Goal: Information Seeking & Learning: Learn about a topic

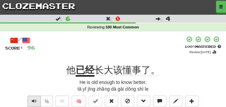
scroll to position [17, 0]
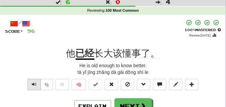
click at [36, 85] on button "Text-to-speech controls" at bounding box center [33, 84] width 13 height 11
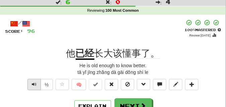
click at [36, 85] on button "Text-to-speech controls" at bounding box center [33, 84] width 13 height 11
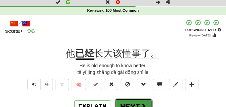
click at [132, 100] on button "Next" at bounding box center [133, 106] width 37 height 15
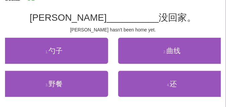
scroll to position [50, 0]
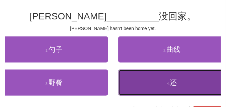
click at [135, 81] on button "4 . 还" at bounding box center [172, 83] width 108 height 26
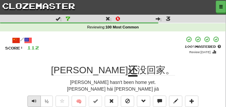
scroll to position [17, 0]
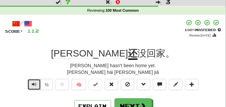
click at [33, 82] on span "Text-to-speech controls" at bounding box center [34, 84] width 5 height 5
click at [34, 85] on span "Text-to-speech controls" at bounding box center [34, 84] width 5 height 5
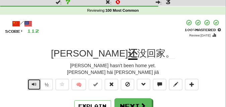
click at [34, 85] on span "Text-to-speech controls" at bounding box center [34, 84] width 5 height 5
click at [32, 84] on span "Text-to-speech controls" at bounding box center [34, 84] width 5 height 5
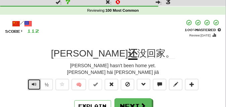
click at [32, 84] on span "Text-to-speech controls" at bounding box center [34, 84] width 5 height 5
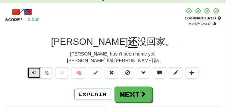
scroll to position [33, 0]
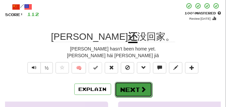
click at [137, 85] on button "Next" at bounding box center [133, 89] width 37 height 15
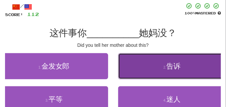
click at [119, 66] on button "2 . 告诉" at bounding box center [172, 66] width 108 height 26
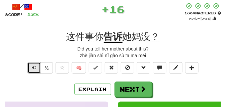
click at [37, 68] on button "Text-to-speech controls" at bounding box center [33, 67] width 13 height 11
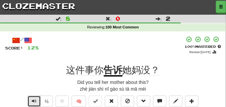
click at [36, 99] on span "Text-to-speech controls" at bounding box center [34, 101] width 5 height 5
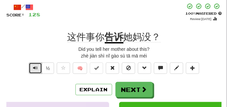
scroll to position [33, 0]
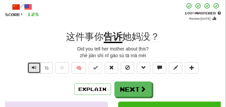
click at [34, 66] on span "Text-to-speech controls" at bounding box center [34, 67] width 5 height 5
click at [33, 68] on span "Text-to-speech controls" at bounding box center [34, 67] width 5 height 5
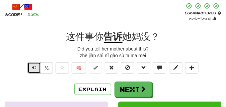
click at [32, 68] on span "Text-to-speech controls" at bounding box center [34, 67] width 5 height 5
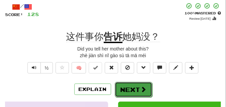
click at [122, 87] on button "Next" at bounding box center [133, 89] width 37 height 15
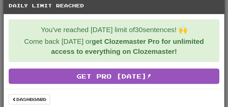
scroll to position [12, 0]
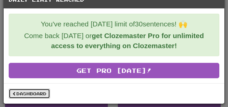
click at [40, 95] on link "Dashboard" at bounding box center [29, 94] width 41 height 10
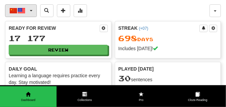
click at [32, 10] on button "中文 / English" at bounding box center [21, 10] width 32 height 13
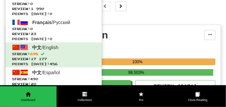
scroll to position [117, 0]
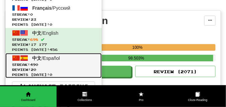
click at [34, 67] on span "Streak: 490" at bounding box center [53, 64] width 83 height 5
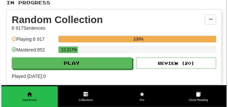
scroll to position [117, 0]
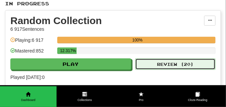
click at [155, 62] on button "Review ( 20 )" at bounding box center [175, 64] width 80 height 11
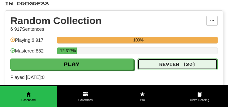
select select "**"
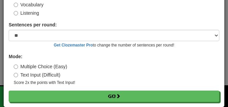
scroll to position [54, 0]
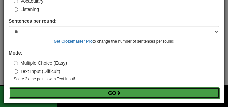
click at [70, 90] on button "Go" at bounding box center [114, 92] width 211 height 11
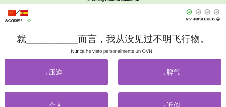
scroll to position [33, 0]
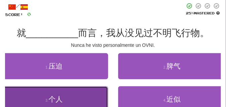
click at [55, 97] on span "个人" at bounding box center [55, 99] width 14 height 8
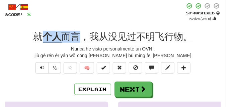
drag, startPoint x: 46, startPoint y: 36, endPoint x: 76, endPoint y: 37, distance: 30.5
click at [76, 37] on div "就 个人 而言，我从没见过不明飞行物。" at bounding box center [113, 37] width 216 height 12
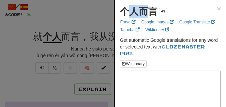
drag, startPoint x: 132, startPoint y: 7, endPoint x: 147, endPoint y: 11, distance: 15.6
click at [147, 11] on strong "个人而言" at bounding box center [138, 11] width 37 height 10
click at [129, 6] on div "个人而言" at bounding box center [143, 11] width 47 height 13
drag, startPoint x: 121, startPoint y: 10, endPoint x: 158, endPoint y: 14, distance: 37.0
click at [158, 14] on div "个人而言" at bounding box center [143, 11] width 47 height 13
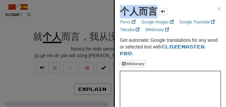
copy strong "个人而言"
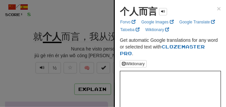
click at [51, 17] on div at bounding box center [113, 53] width 226 height 107
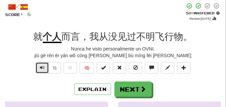
click at [41, 69] on span "Text-to-speech controls" at bounding box center [42, 67] width 5 height 5
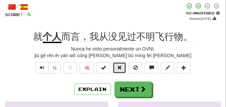
click at [125, 67] on button at bounding box center [119, 67] width 13 height 11
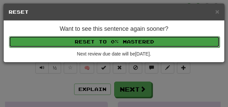
click at [111, 44] on button "Reset to 0% Mastered" at bounding box center [114, 41] width 211 height 11
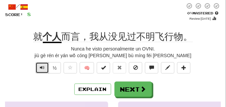
click at [43, 70] on button "Text-to-speech controls" at bounding box center [41, 67] width 13 height 11
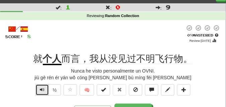
scroll to position [17, 0]
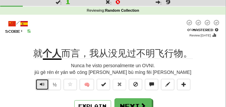
click at [42, 84] on span "Text-to-speech controls" at bounding box center [42, 84] width 5 height 5
click at [44, 86] on button "Text-to-speech controls" at bounding box center [41, 84] width 13 height 11
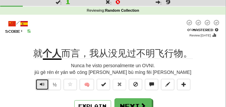
click at [44, 86] on button "Text-to-speech controls" at bounding box center [41, 84] width 13 height 11
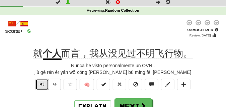
click at [44, 86] on button "Text-to-speech controls" at bounding box center [41, 84] width 13 height 11
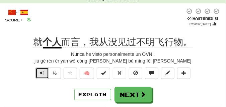
scroll to position [33, 0]
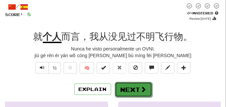
click at [121, 86] on button "Next" at bounding box center [133, 89] width 37 height 15
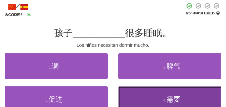
click at [125, 91] on button "4 . 需要" at bounding box center [172, 99] width 108 height 26
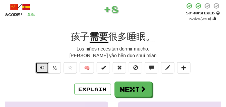
click at [39, 68] on button "Text-to-speech controls" at bounding box center [41, 67] width 13 height 11
click at [44, 65] on button "Text-to-speech controls" at bounding box center [41, 67] width 13 height 11
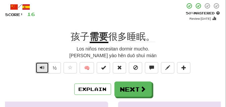
click at [44, 65] on button "Text-to-speech controls" at bounding box center [41, 67] width 13 height 11
click at [42, 67] on span "Text-to-speech controls" at bounding box center [42, 67] width 5 height 5
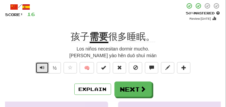
click at [42, 67] on span "Text-to-speech controls" at bounding box center [42, 67] width 5 height 5
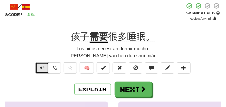
click at [42, 67] on span "Text-to-speech controls" at bounding box center [42, 67] width 5 height 5
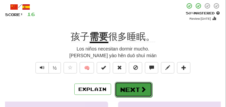
click at [123, 85] on button "Next" at bounding box center [133, 89] width 37 height 15
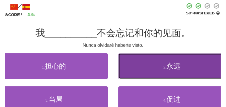
click at [158, 60] on button "2 . 永远" at bounding box center [172, 66] width 108 height 26
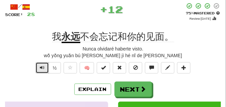
click at [40, 67] on span "Text-to-speech controls" at bounding box center [42, 67] width 5 height 5
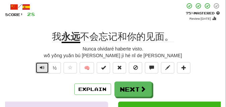
click at [40, 67] on span "Text-to-speech controls" at bounding box center [42, 67] width 5 height 5
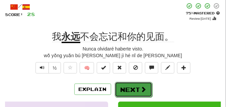
click at [129, 84] on button "Next" at bounding box center [133, 89] width 37 height 15
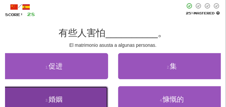
click at [36, 100] on button "3 . 婚姻" at bounding box center [54, 99] width 108 height 26
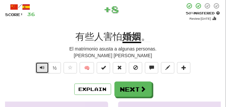
click at [40, 69] on span "Text-to-speech controls" at bounding box center [42, 67] width 5 height 5
click at [40, 66] on span "Text-to-speech controls" at bounding box center [42, 67] width 5 height 5
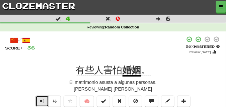
scroll to position [17, 0]
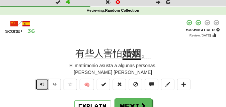
click at [41, 84] on span "Text-to-speech controls" at bounding box center [42, 84] width 5 height 5
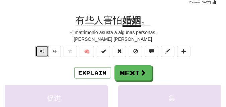
scroll to position [50, 0]
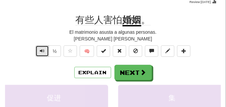
click at [41, 54] on button "Text-to-speech controls" at bounding box center [41, 50] width 13 height 11
click at [41, 53] on span "Text-to-speech controls" at bounding box center [42, 50] width 5 height 5
click at [41, 52] on span "Text-to-speech controls" at bounding box center [42, 50] width 5 height 5
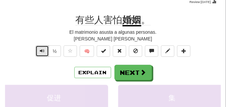
click at [41, 52] on span "Text-to-speech controls" at bounding box center [42, 50] width 5 height 5
click at [40, 52] on span "Text-to-speech controls" at bounding box center [42, 50] width 5 height 5
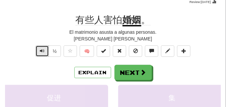
click at [40, 52] on span "Text-to-speech controls" at bounding box center [42, 50] width 5 height 5
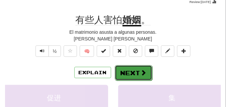
click at [122, 68] on button "Next" at bounding box center [133, 72] width 37 height 15
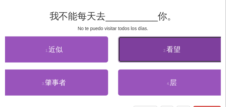
click at [144, 55] on button "2 . 看望" at bounding box center [172, 49] width 108 height 26
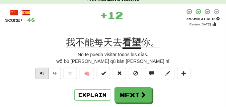
scroll to position [33, 0]
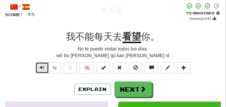
click at [41, 69] on span "Text-to-speech controls" at bounding box center [42, 67] width 5 height 5
click at [41, 68] on span "Text-to-speech controls" at bounding box center [42, 67] width 5 height 5
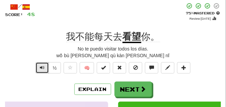
click at [41, 65] on span "Text-to-speech controls" at bounding box center [42, 67] width 5 height 5
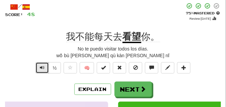
click at [41, 65] on span "Text-to-speech controls" at bounding box center [42, 67] width 5 height 5
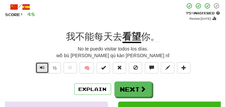
click at [41, 65] on span "Text-to-speech controls" at bounding box center [42, 67] width 5 height 5
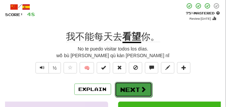
click at [131, 85] on button "Next" at bounding box center [133, 89] width 37 height 15
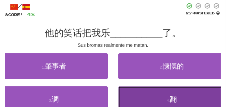
click at [148, 91] on button "4 . 翻" at bounding box center [172, 99] width 108 height 26
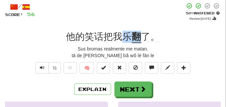
drag, startPoint x: 123, startPoint y: 34, endPoint x: 143, endPoint y: 36, distance: 19.5
click at [143, 36] on div "他的笑话把我乐 翻 了。" at bounding box center [113, 37] width 216 height 12
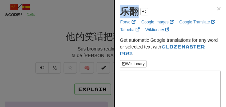
drag, startPoint x: 119, startPoint y: 11, endPoint x: 139, endPoint y: 14, distance: 20.9
copy strong "乐翻"
click at [80, 21] on div at bounding box center [113, 53] width 226 height 107
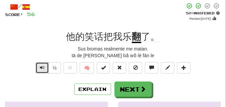
click at [40, 68] on span "Text-to-speech controls" at bounding box center [42, 67] width 5 height 5
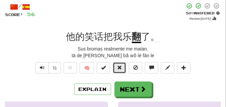
click at [124, 67] on button at bounding box center [119, 67] width 13 height 11
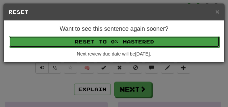
click at [118, 43] on button "Reset to 0% Mastered" at bounding box center [114, 41] width 211 height 11
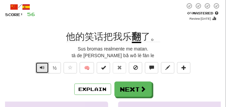
click at [42, 67] on span "Text-to-speech controls" at bounding box center [42, 67] width 5 height 5
click at [41, 68] on span "Text-to-speech controls" at bounding box center [42, 67] width 5 height 5
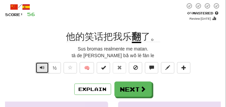
click at [41, 68] on span "Text-to-speech controls" at bounding box center [42, 67] width 5 height 5
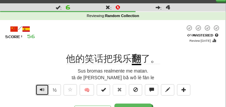
scroll to position [17, 0]
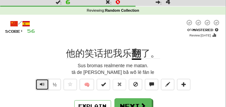
click at [40, 83] on span "Text-to-speech controls" at bounding box center [42, 84] width 5 height 5
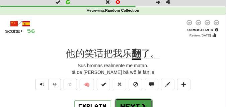
click at [124, 100] on button "Next" at bounding box center [133, 106] width 37 height 15
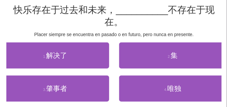
scroll to position [50, 0]
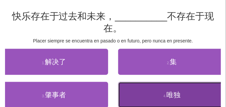
click at [158, 100] on button "4 . 唯独" at bounding box center [172, 95] width 108 height 26
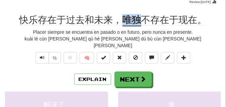
drag, startPoint x: 122, startPoint y: 18, endPoint x: 138, endPoint y: 19, distance: 16.1
click at [138, 19] on div "快乐存在于过去和未来， 唯独 不存在于现在。" at bounding box center [113, 20] width 216 height 12
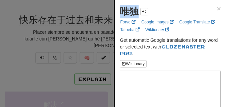
drag, startPoint x: 118, startPoint y: 11, endPoint x: 136, endPoint y: 14, distance: 17.9
copy strong "唯独"
click at [85, 9] on div at bounding box center [113, 53] width 226 height 107
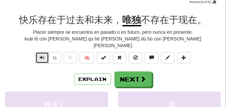
click at [43, 54] on button "Text-to-speech controls" at bounding box center [41, 57] width 13 height 11
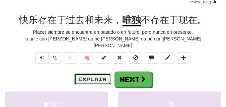
click at [93, 74] on button "Explain" at bounding box center [92, 79] width 37 height 11
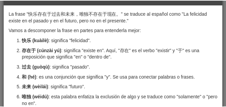
scroll to position [0, 0]
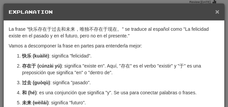
click at [216, 10] on span "×" at bounding box center [218, 12] width 4 height 8
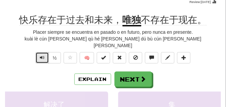
click at [40, 55] on span "Text-to-speech controls" at bounding box center [42, 57] width 5 height 5
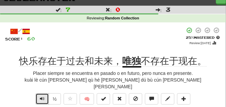
scroll to position [17, 0]
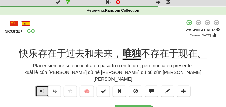
click at [42, 89] on span "Text-to-speech controls" at bounding box center [42, 91] width 5 height 5
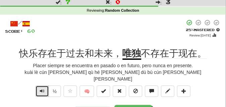
click at [38, 86] on button "Text-to-speech controls" at bounding box center [41, 91] width 13 height 11
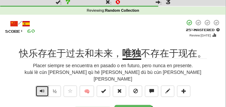
click at [38, 86] on button "Text-to-speech controls" at bounding box center [41, 91] width 13 height 11
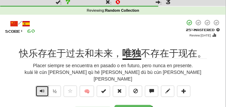
click at [38, 86] on button "Text-to-speech controls" at bounding box center [41, 91] width 13 height 11
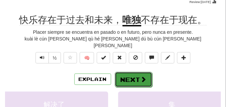
click at [138, 72] on button "Next" at bounding box center [133, 79] width 37 height 15
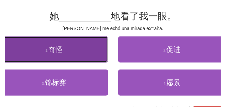
click at [84, 56] on button "1 . 奇怪" at bounding box center [54, 49] width 108 height 26
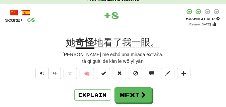
scroll to position [17, 0]
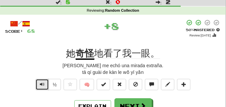
click at [42, 84] on span "Text-to-speech controls" at bounding box center [42, 84] width 5 height 5
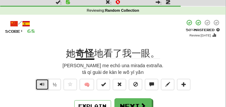
click at [42, 84] on span "Text-to-speech controls" at bounding box center [42, 84] width 5 height 5
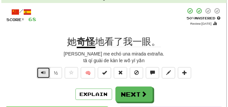
scroll to position [33, 0]
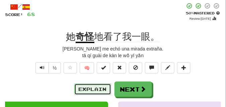
click at [95, 92] on button "Explain" at bounding box center [92, 89] width 37 height 11
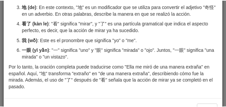
scroll to position [67, 0]
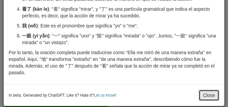
click at [216, 95] on button "Close" at bounding box center [209, 95] width 21 height 11
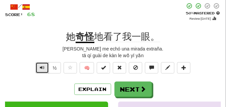
click at [40, 69] on span "Text-to-speech controls" at bounding box center [42, 67] width 5 height 5
click at [45, 71] on button "Text-to-speech controls" at bounding box center [41, 67] width 13 height 11
click at [44, 70] on button "Text-to-speech controls" at bounding box center [41, 67] width 13 height 11
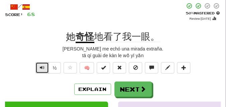
click at [44, 70] on button "Text-to-speech controls" at bounding box center [41, 67] width 13 height 11
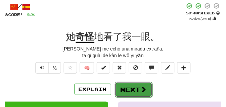
click at [123, 86] on button "Next" at bounding box center [133, 89] width 37 height 15
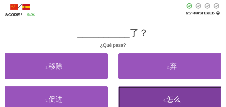
click at [147, 92] on button "4 . 怎么" at bounding box center [172, 99] width 108 height 26
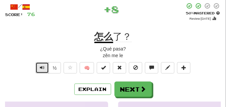
click at [44, 65] on button "Text-to-speech controls" at bounding box center [41, 67] width 13 height 11
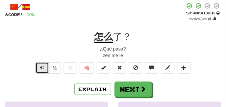
click at [44, 65] on button "Text-to-speech controls" at bounding box center [41, 67] width 13 height 11
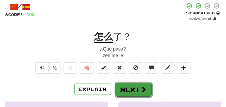
click at [127, 84] on button "Next" at bounding box center [133, 89] width 37 height 15
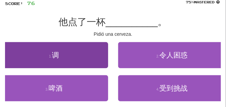
scroll to position [50, 0]
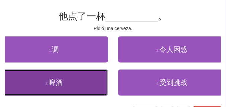
click at [78, 81] on button "3 . 啤酒" at bounding box center [54, 83] width 108 height 26
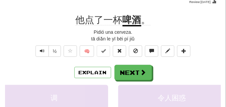
scroll to position [33, 0]
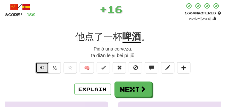
click at [38, 66] on button "Text-to-speech controls" at bounding box center [41, 67] width 13 height 11
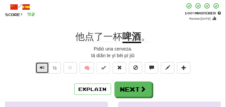
click at [38, 66] on button "Text-to-speech controls" at bounding box center [41, 67] width 13 height 11
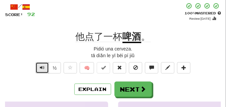
click at [38, 66] on button "Text-to-speech controls" at bounding box center [41, 67] width 13 height 11
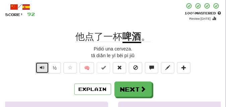
click at [38, 66] on button "Text-to-speech controls" at bounding box center [41, 67] width 13 height 11
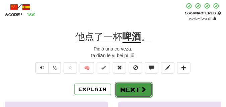
click at [141, 84] on button "Next" at bounding box center [133, 89] width 37 height 15
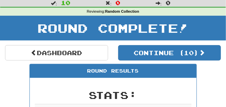
scroll to position [0, 0]
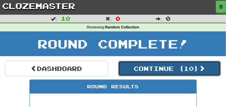
click at [163, 68] on button "Continue ( 10 )" at bounding box center [169, 68] width 103 height 15
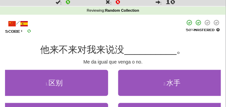
scroll to position [33, 0]
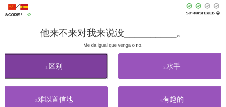
click at [69, 67] on button "1 . 区别" at bounding box center [54, 66] width 108 height 26
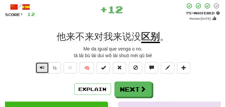
click at [43, 66] on span "Text-to-speech controls" at bounding box center [42, 67] width 5 height 5
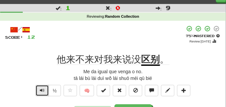
scroll to position [17, 0]
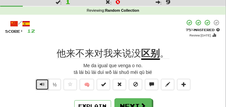
click at [42, 83] on span "Text-to-speech controls" at bounding box center [42, 84] width 5 height 5
click at [42, 86] on span "Text-to-speech controls" at bounding box center [42, 84] width 5 height 5
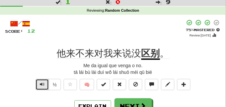
click at [42, 86] on span "Text-to-speech controls" at bounding box center [42, 84] width 5 height 5
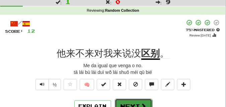
click at [133, 101] on button "Next" at bounding box center [133, 106] width 37 height 15
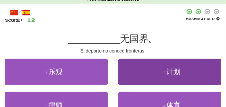
scroll to position [33, 0]
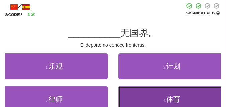
click at [135, 100] on button "4 . 体育" at bounding box center [172, 99] width 108 height 26
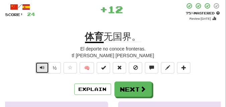
click at [42, 64] on button "Text-to-speech controls" at bounding box center [41, 67] width 13 height 11
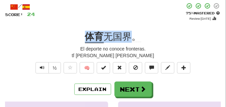
drag, startPoint x: 81, startPoint y: 33, endPoint x: 128, endPoint y: 38, distance: 47.1
click at [128, 38] on div "体育 无国界。" at bounding box center [113, 37] width 216 height 12
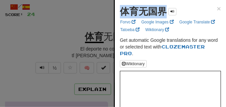
drag, startPoint x: 122, startPoint y: 12, endPoint x: 163, endPoint y: 18, distance: 40.9
click at [163, 18] on div "体育无国界" at bounding box center [148, 11] width 57 height 13
copy strong "体育无国界"
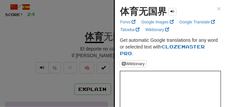
click at [78, 29] on div at bounding box center [113, 53] width 226 height 107
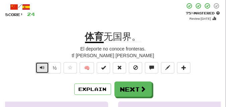
click at [44, 67] on button "Text-to-speech controls" at bounding box center [41, 67] width 13 height 11
click at [44, 66] on button "Text-to-speech controls" at bounding box center [41, 67] width 13 height 11
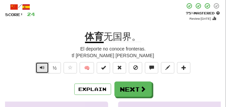
click at [44, 66] on button "Text-to-speech controls" at bounding box center [41, 67] width 13 height 11
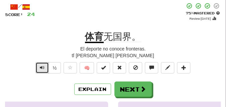
click at [44, 66] on button "Text-to-speech controls" at bounding box center [41, 67] width 13 height 11
click at [42, 69] on span "Text-to-speech controls" at bounding box center [42, 67] width 5 height 5
click at [41, 68] on span "Text-to-speech controls" at bounding box center [42, 67] width 5 height 5
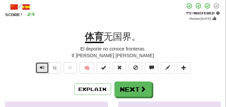
click at [41, 68] on span "Text-to-speech controls" at bounding box center [42, 67] width 5 height 5
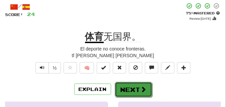
click at [122, 88] on button "Next" at bounding box center [133, 89] width 37 height 15
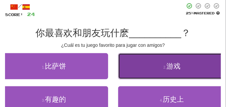
click at [129, 70] on button "2 . 游戏" at bounding box center [172, 66] width 108 height 26
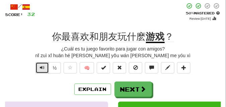
click at [43, 65] on span "Text-to-speech controls" at bounding box center [42, 67] width 5 height 5
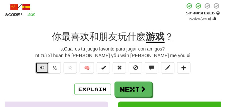
click at [43, 65] on span "Text-to-speech controls" at bounding box center [42, 67] width 5 height 5
click at [43, 69] on span "Text-to-speech controls" at bounding box center [42, 67] width 5 height 5
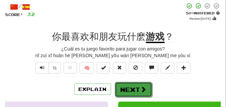
click at [127, 84] on button "Next" at bounding box center [133, 89] width 37 height 15
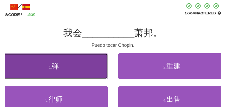
click at [76, 64] on button "1 . 弹" at bounding box center [54, 66] width 108 height 26
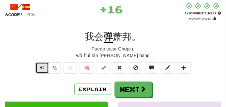
click at [38, 65] on button "Text-to-speech controls" at bounding box center [41, 67] width 13 height 11
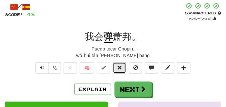
click at [119, 71] on button at bounding box center [119, 67] width 13 height 11
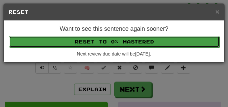
click at [116, 41] on button "Reset to 0% Mastered" at bounding box center [114, 41] width 211 height 11
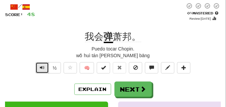
click at [44, 67] on span "Text-to-speech controls" at bounding box center [42, 67] width 5 height 5
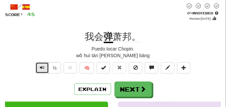
click at [43, 67] on span "Text-to-speech controls" at bounding box center [42, 67] width 5 height 5
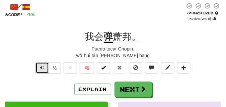
click at [43, 67] on span "Text-to-speech controls" at bounding box center [42, 67] width 5 height 5
click at [41, 66] on span "Text-to-speech controls" at bounding box center [42, 67] width 5 height 5
click at [43, 66] on span "Text-to-speech controls" at bounding box center [42, 67] width 5 height 5
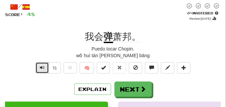
click at [43, 66] on span "Text-to-speech controls" at bounding box center [42, 67] width 5 height 5
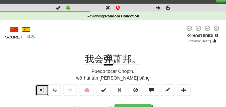
scroll to position [17, 0]
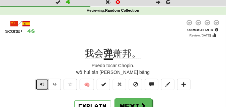
click at [39, 81] on button "Text-to-speech controls" at bounding box center [41, 84] width 13 height 11
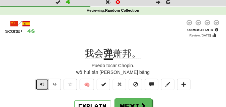
click at [39, 81] on button "Text-to-speech controls" at bounding box center [41, 84] width 13 height 11
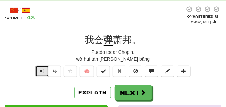
scroll to position [50, 0]
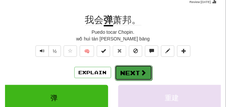
click at [131, 74] on button "Next" at bounding box center [133, 72] width 37 height 15
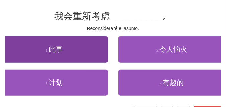
scroll to position [33, 0]
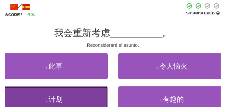
click at [56, 93] on button "3 . 计划" at bounding box center [54, 99] width 108 height 26
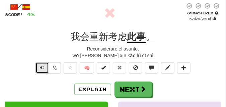
click at [45, 69] on button "Text-to-speech controls" at bounding box center [41, 67] width 13 height 11
click at [44, 68] on span "Text-to-speech controls" at bounding box center [42, 67] width 5 height 5
click at [43, 68] on span "Text-to-speech controls" at bounding box center [42, 67] width 5 height 5
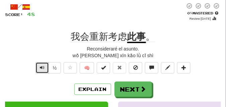
click at [43, 68] on span "Text-to-speech controls" at bounding box center [42, 67] width 5 height 5
click at [42, 67] on span "Text-to-speech controls" at bounding box center [42, 67] width 5 height 5
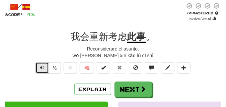
click at [42, 67] on span "Text-to-speech controls" at bounding box center [42, 67] width 5 height 5
click at [43, 67] on span "Text-to-speech controls" at bounding box center [42, 67] width 5 height 5
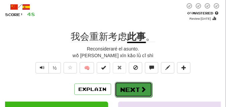
click at [141, 84] on button "Next" at bounding box center [133, 89] width 37 height 15
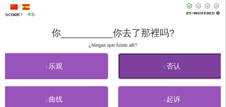
click at [145, 72] on button "2 . 否认" at bounding box center [172, 66] width 108 height 26
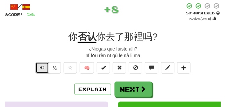
click at [41, 67] on span "Text-to-speech controls" at bounding box center [42, 67] width 5 height 5
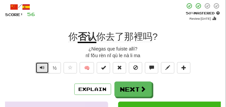
click at [41, 67] on span "Text-to-speech controls" at bounding box center [42, 67] width 5 height 5
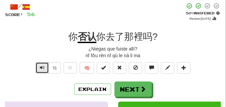
click at [41, 67] on span "Text-to-speech controls" at bounding box center [42, 67] width 5 height 5
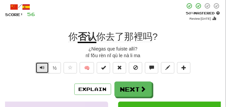
click at [41, 67] on span "Text-to-speech controls" at bounding box center [42, 67] width 5 height 5
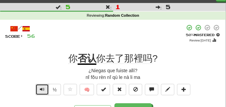
scroll to position [17, 0]
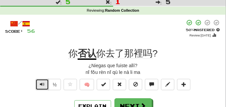
click at [43, 85] on span "Text-to-speech controls" at bounding box center [42, 84] width 5 height 5
click at [44, 85] on span "Text-to-speech controls" at bounding box center [42, 84] width 5 height 5
click at [44, 84] on span "Text-to-speech controls" at bounding box center [42, 84] width 5 height 5
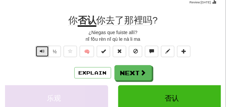
scroll to position [50, 0]
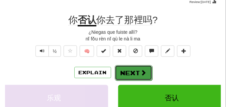
click at [124, 70] on button "Next" at bounding box center [133, 72] width 37 height 15
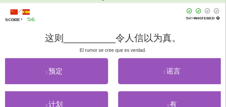
scroll to position [33, 0]
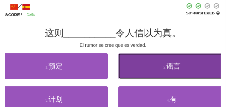
click at [165, 76] on button "2 . 谣言" at bounding box center [172, 66] width 108 height 26
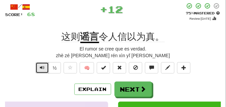
click at [44, 68] on button "Text-to-speech controls" at bounding box center [41, 67] width 13 height 11
click at [43, 69] on span "Text-to-speech controls" at bounding box center [42, 67] width 5 height 5
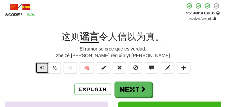
click at [43, 69] on span "Text-to-speech controls" at bounding box center [42, 67] width 5 height 5
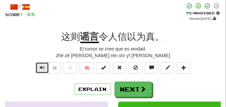
click at [43, 69] on span "Text-to-speech controls" at bounding box center [42, 67] width 5 height 5
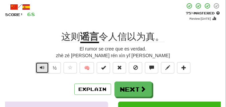
click at [43, 69] on span "Text-to-speech controls" at bounding box center [42, 67] width 5 height 5
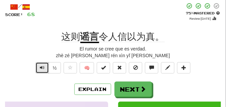
click at [43, 69] on span "Text-to-speech controls" at bounding box center [42, 67] width 5 height 5
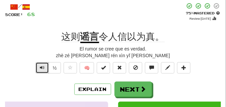
click at [43, 69] on span "Text-to-speech controls" at bounding box center [42, 67] width 5 height 5
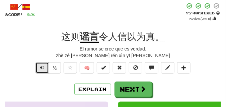
click at [43, 69] on span "Text-to-speech controls" at bounding box center [42, 67] width 5 height 5
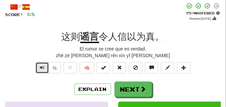
click at [43, 69] on span "Text-to-speech controls" at bounding box center [42, 67] width 5 height 5
click at [41, 66] on span "Text-to-speech controls" at bounding box center [42, 67] width 5 height 5
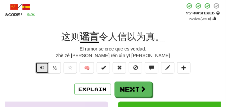
click at [41, 66] on span "Text-to-speech controls" at bounding box center [42, 67] width 5 height 5
drag, startPoint x: 70, startPoint y: 38, endPoint x: 78, endPoint y: 39, distance: 8.1
click at [78, 39] on span "这则" at bounding box center [71, 36] width 19 height 11
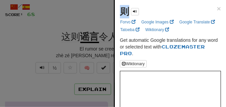
drag, startPoint x: 124, startPoint y: 12, endPoint x: 128, endPoint y: 13, distance: 5.0
click at [128, 13] on strong "则" at bounding box center [124, 11] width 9 height 10
copy strong "则"
click at [48, 49] on div at bounding box center [113, 53] width 226 height 107
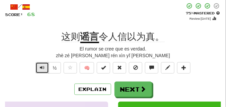
click at [39, 66] on button "Text-to-speech controls" at bounding box center [41, 67] width 13 height 11
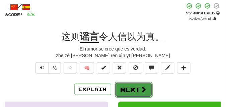
click at [134, 87] on button "Next" at bounding box center [133, 89] width 37 height 15
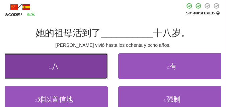
click at [75, 65] on button "1 . 八" at bounding box center [54, 66] width 108 height 26
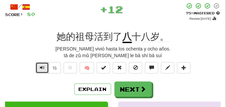
click at [40, 67] on span "Text-to-speech controls" at bounding box center [42, 67] width 5 height 5
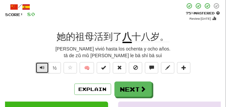
click at [40, 67] on span "Text-to-speech controls" at bounding box center [42, 67] width 5 height 5
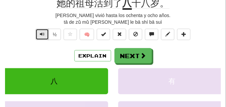
scroll to position [50, 0]
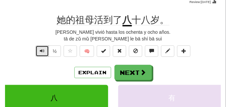
click at [43, 51] on span "Text-to-speech controls" at bounding box center [42, 50] width 5 height 5
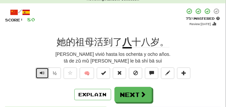
scroll to position [33, 0]
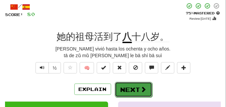
click at [129, 83] on button "Next" at bounding box center [133, 89] width 37 height 15
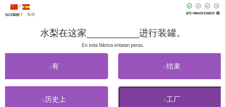
click at [153, 95] on button "4 . 工厂" at bounding box center [172, 99] width 108 height 26
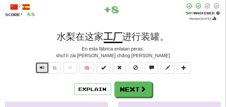
click at [41, 69] on span "Text-to-speech controls" at bounding box center [42, 67] width 5 height 5
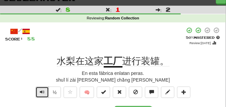
scroll to position [17, 0]
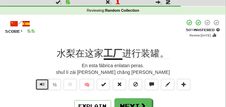
click at [43, 84] on span "Text-to-speech controls" at bounding box center [42, 84] width 5 height 5
click at [43, 82] on span "Text-to-speech controls" at bounding box center [42, 84] width 5 height 5
click at [41, 83] on span "Text-to-speech controls" at bounding box center [42, 84] width 5 height 5
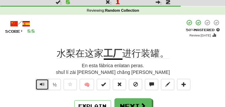
click at [41, 83] on span "Text-to-speech controls" at bounding box center [42, 84] width 5 height 5
click at [41, 82] on span "Text-to-speech controls" at bounding box center [42, 84] width 5 height 5
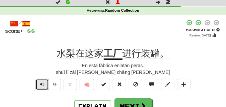
click at [41, 82] on span "Text-to-speech controls" at bounding box center [42, 84] width 5 height 5
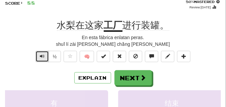
scroll to position [50, 0]
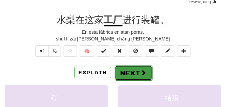
click at [125, 70] on button "Next" at bounding box center [133, 72] width 37 height 15
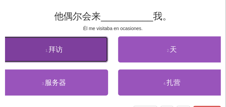
click at [60, 52] on span "拜访" at bounding box center [55, 49] width 14 height 8
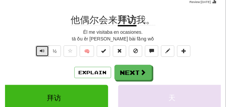
click at [41, 51] on span "Text-to-speech controls" at bounding box center [42, 50] width 5 height 5
click at [45, 37] on div "tā ǒu ěr huì lái bài fǎng wǒ" at bounding box center [113, 38] width 216 height 7
click at [44, 49] on button "Text-to-speech controls" at bounding box center [41, 50] width 13 height 11
click at [45, 39] on div "tā ǒu ěr huì lái bài fǎng wǒ" at bounding box center [113, 38] width 216 height 7
click at [43, 50] on span "Text-to-speech controls" at bounding box center [42, 50] width 5 height 5
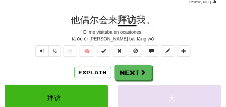
click at [43, 40] on div "tā ǒu ěr huì lái bài fǎng wǒ" at bounding box center [113, 38] width 216 height 7
click at [43, 51] on span "Text-to-speech controls" at bounding box center [42, 50] width 5 height 5
click at [45, 41] on div "tā ǒu ěr huì lái bài fǎng wǒ" at bounding box center [113, 38] width 216 height 7
click at [43, 51] on span "Text-to-speech controls" at bounding box center [42, 50] width 5 height 5
click at [44, 46] on button "Text-to-speech controls" at bounding box center [41, 50] width 13 height 11
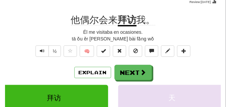
click at [45, 41] on div "tā ǒu ěr huì lái bài fǎng wǒ" at bounding box center [113, 38] width 216 height 7
click at [44, 48] on button "Text-to-speech controls" at bounding box center [41, 50] width 13 height 11
click at [45, 40] on div "tā ǒu ěr huì lái bài fǎng wǒ" at bounding box center [113, 38] width 216 height 7
click at [44, 47] on button "Text-to-speech controls" at bounding box center [41, 50] width 13 height 11
click at [45, 39] on div "tā ǒu ěr huì lái bài fǎng wǒ" at bounding box center [113, 38] width 216 height 7
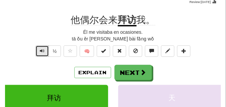
click at [43, 52] on span "Text-to-speech controls" at bounding box center [42, 50] width 5 height 5
click at [45, 37] on div "tā ǒu ěr huì lái bài fǎng wǒ" at bounding box center [113, 38] width 216 height 7
click at [45, 52] on button "Text-to-speech controls" at bounding box center [41, 50] width 13 height 11
click at [45, 40] on div "tā ǒu ěr huì lái bài fǎng wǒ" at bounding box center [113, 38] width 216 height 7
click at [43, 50] on span "Text-to-speech controls" at bounding box center [42, 50] width 5 height 5
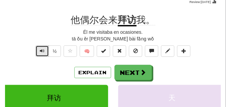
click at [43, 51] on span "Text-to-speech controls" at bounding box center [42, 50] width 5 height 5
click at [42, 50] on span "Text-to-speech controls" at bounding box center [42, 50] width 5 height 5
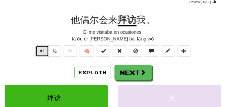
click at [42, 50] on span "Text-to-speech controls" at bounding box center [42, 50] width 5 height 5
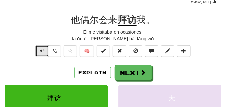
click at [42, 50] on span "Text-to-speech controls" at bounding box center [42, 50] width 5 height 5
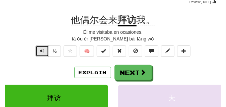
click at [42, 50] on span "Text-to-speech controls" at bounding box center [42, 50] width 5 height 5
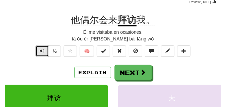
click at [42, 50] on span "Text-to-speech controls" at bounding box center [42, 50] width 5 height 5
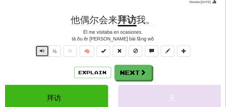
click at [42, 50] on span "Text-to-speech controls" at bounding box center [42, 50] width 5 height 5
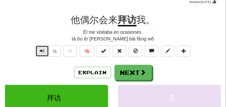
click at [39, 50] on button "Text-to-speech controls" at bounding box center [41, 50] width 13 height 11
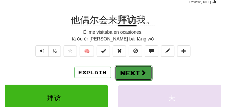
click at [133, 73] on button "Next" at bounding box center [133, 72] width 37 height 15
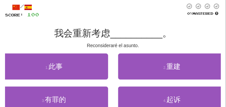
scroll to position [33, 0]
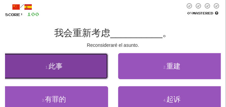
click at [90, 66] on button "1 . 此事" at bounding box center [54, 66] width 108 height 26
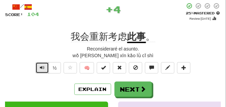
click at [40, 67] on span "Text-to-speech controls" at bounding box center [42, 67] width 5 height 5
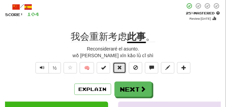
click at [116, 67] on button at bounding box center [119, 67] width 13 height 11
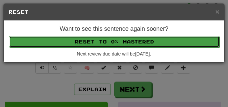
click at [113, 44] on button "Reset to 0% Mastered" at bounding box center [114, 41] width 211 height 11
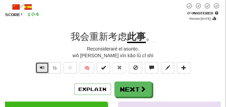
click at [44, 69] on button "Text-to-speech controls" at bounding box center [41, 67] width 13 height 11
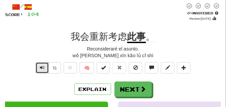
click at [44, 69] on button "Text-to-speech controls" at bounding box center [41, 67] width 13 height 11
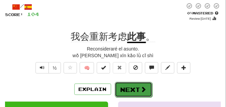
click at [125, 89] on button "Next" at bounding box center [133, 89] width 37 height 15
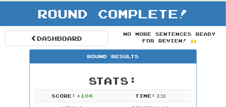
scroll to position [29, 0]
